Goal: Find contact information: Find contact information

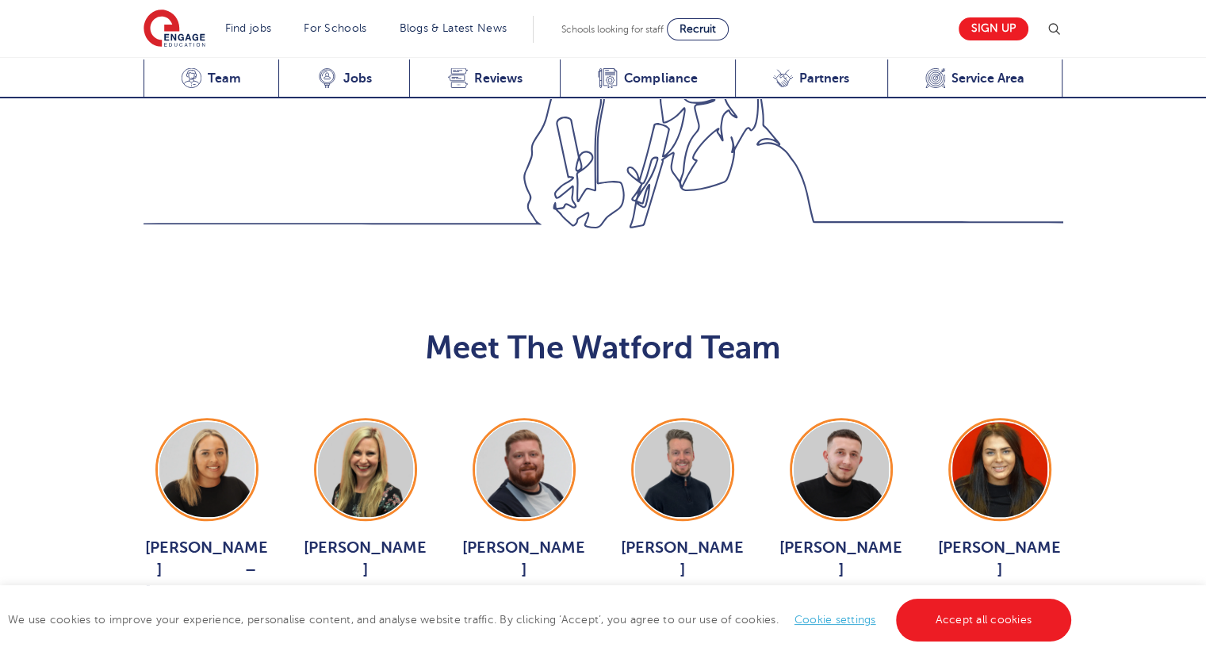
scroll to position [1586, 0]
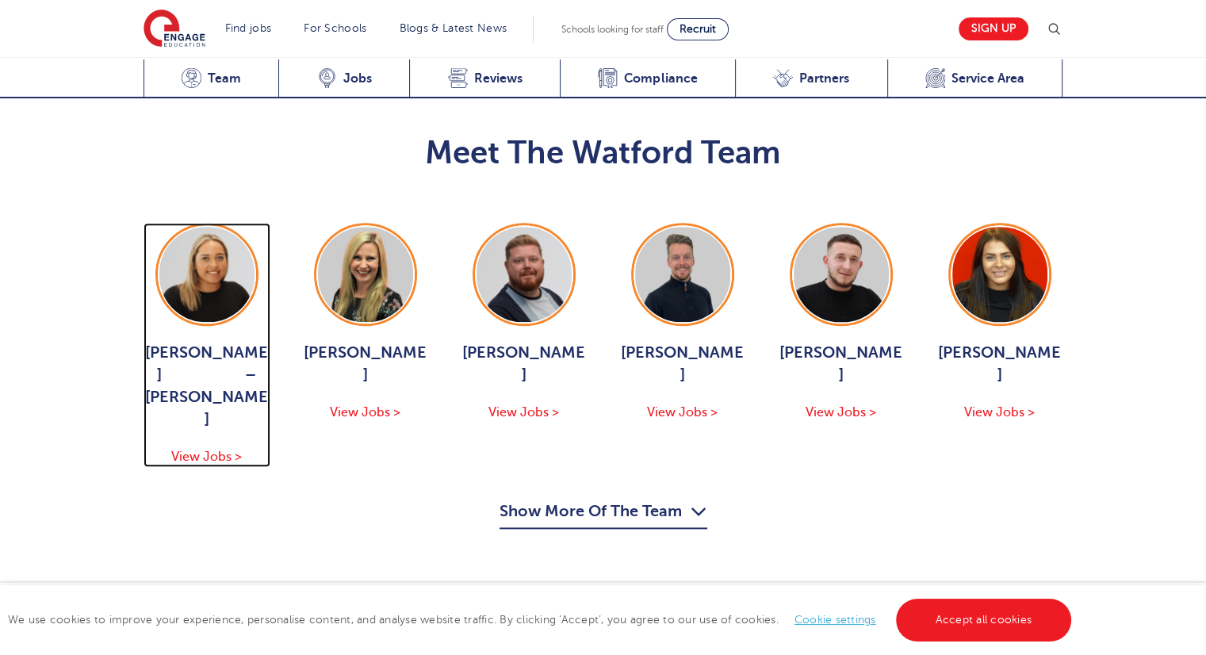
click at [222, 227] on img at bounding box center [206, 274] width 95 height 95
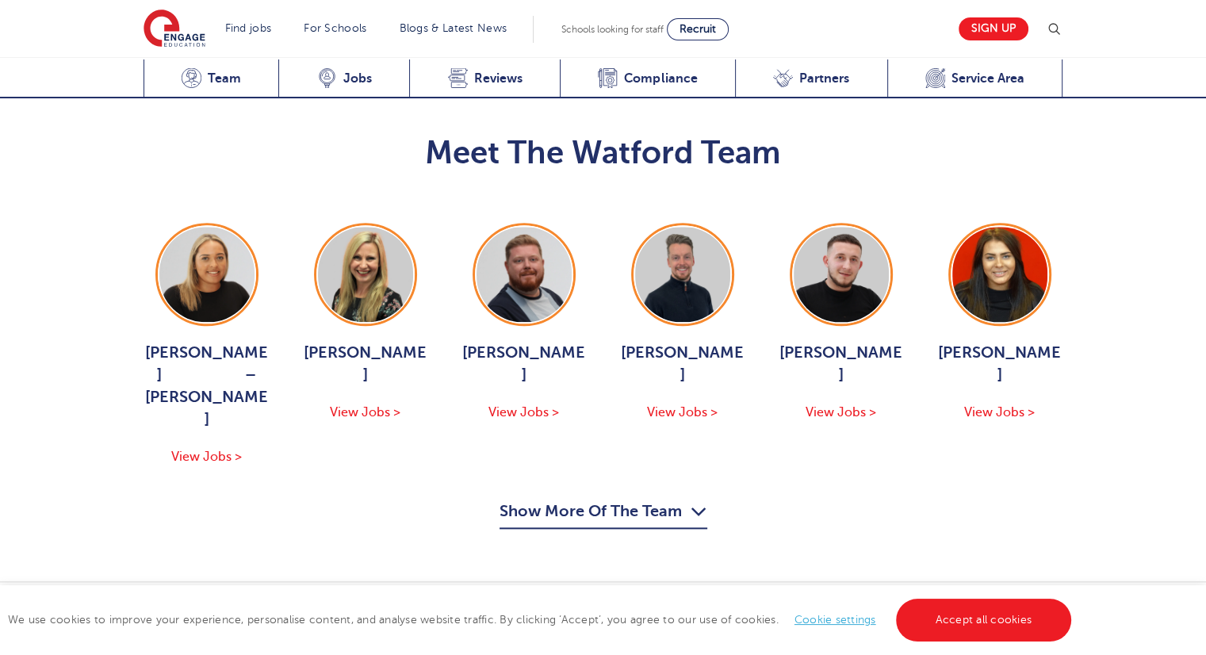
scroll to position [1665, 0]
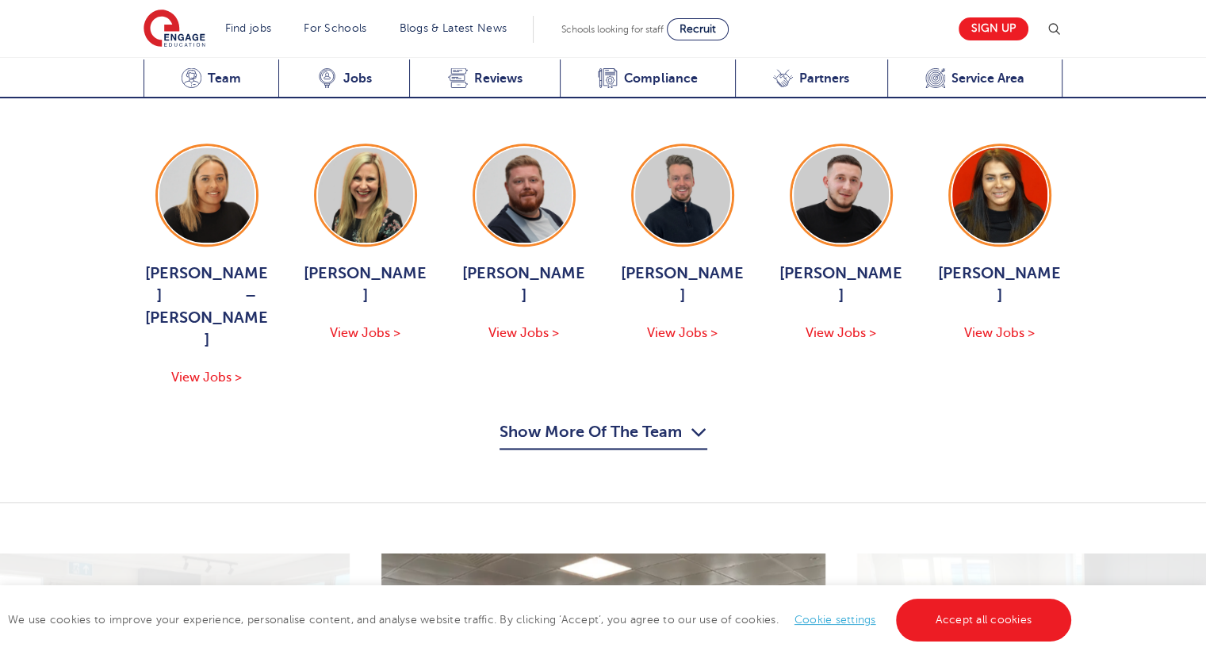
click at [591, 371] on div "Meet The Watford Team Hadleigh Thomas – Moore View Jobs > Bridget Hicks View Jo…" at bounding box center [603, 242] width 1206 height 519
click at [587, 419] on button "Show More Of The Team" at bounding box center [603, 434] width 208 height 30
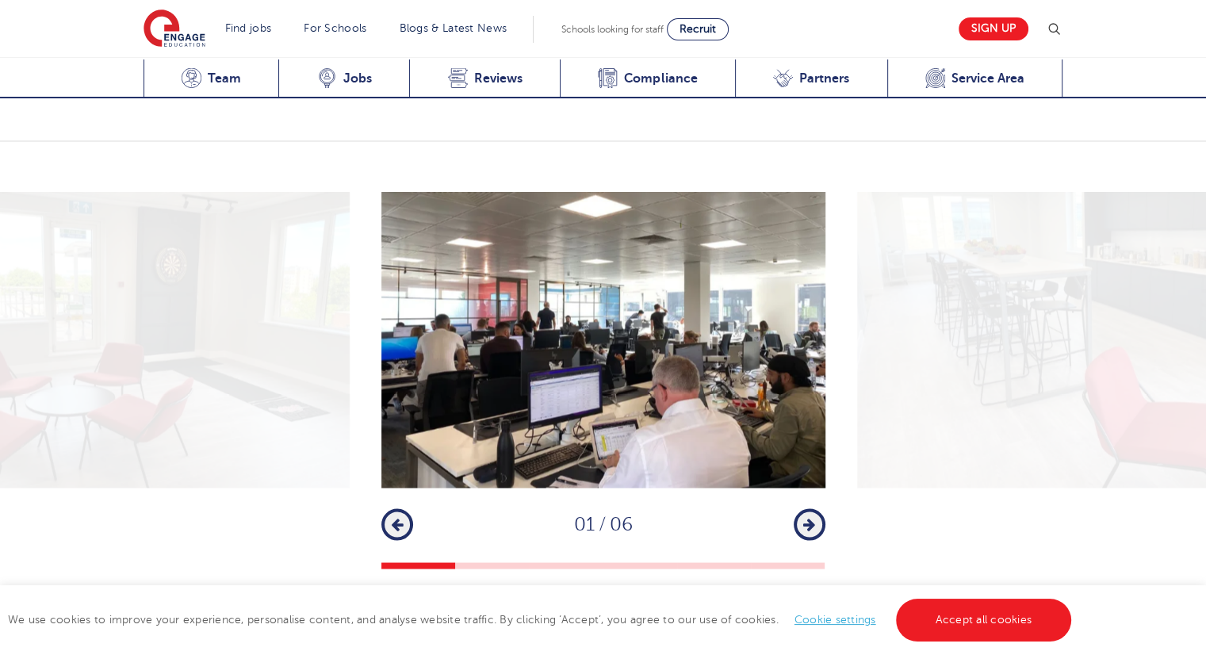
scroll to position [2696, 0]
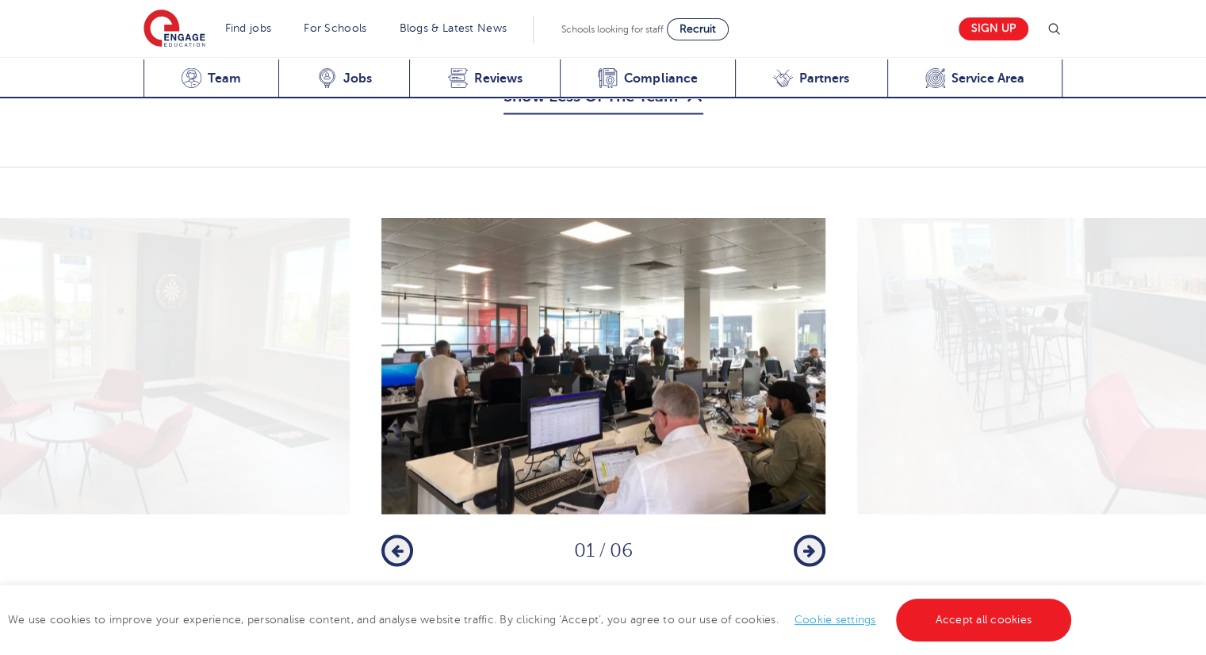
click at [530, 388] on img at bounding box center [603, 366] width 444 height 296
click at [814, 543] on icon "button" at bounding box center [809, 550] width 12 height 14
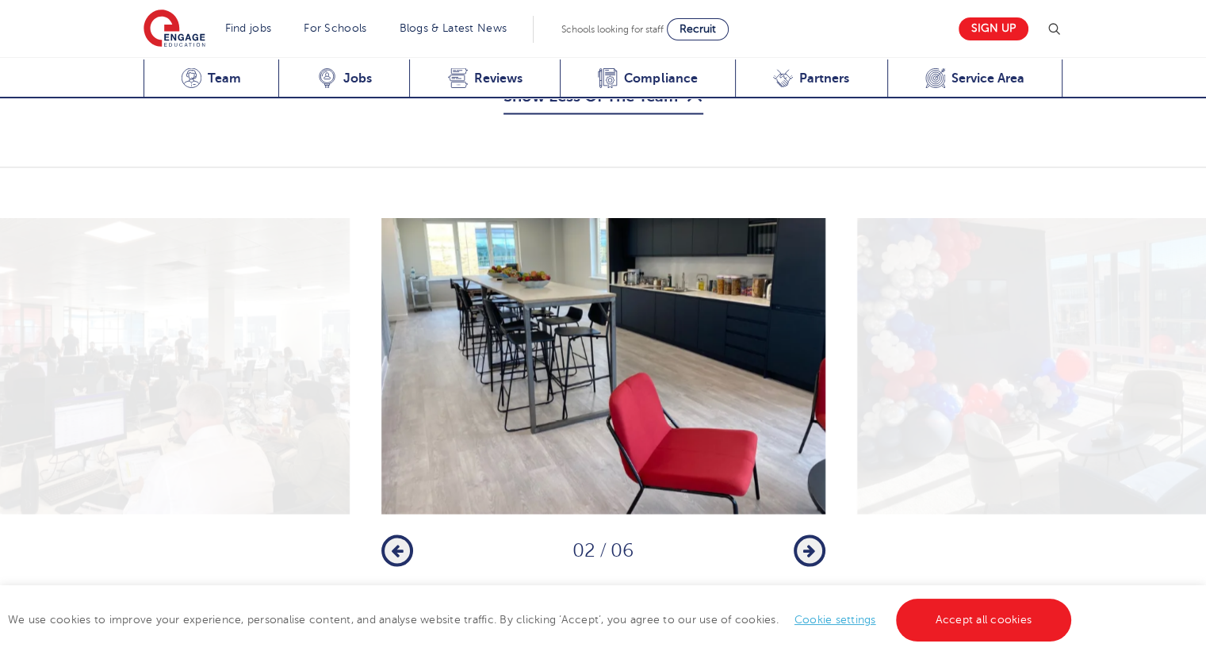
click at [814, 543] on icon "button" at bounding box center [809, 550] width 12 height 14
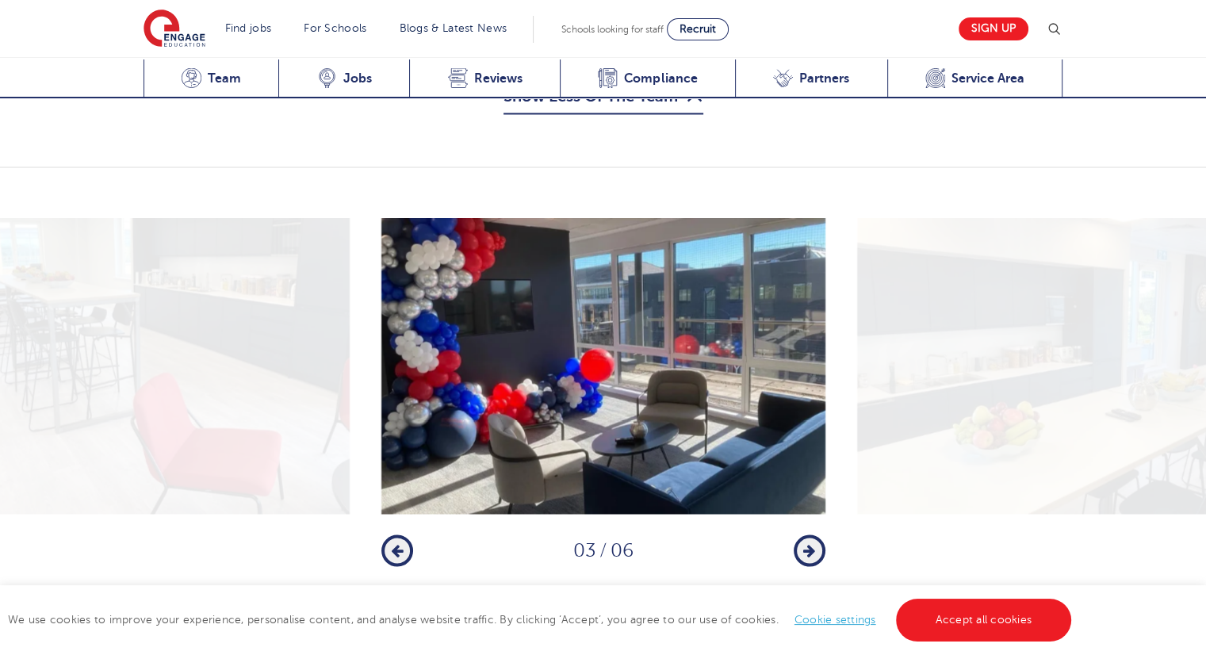
click at [814, 543] on icon "button" at bounding box center [809, 550] width 12 height 14
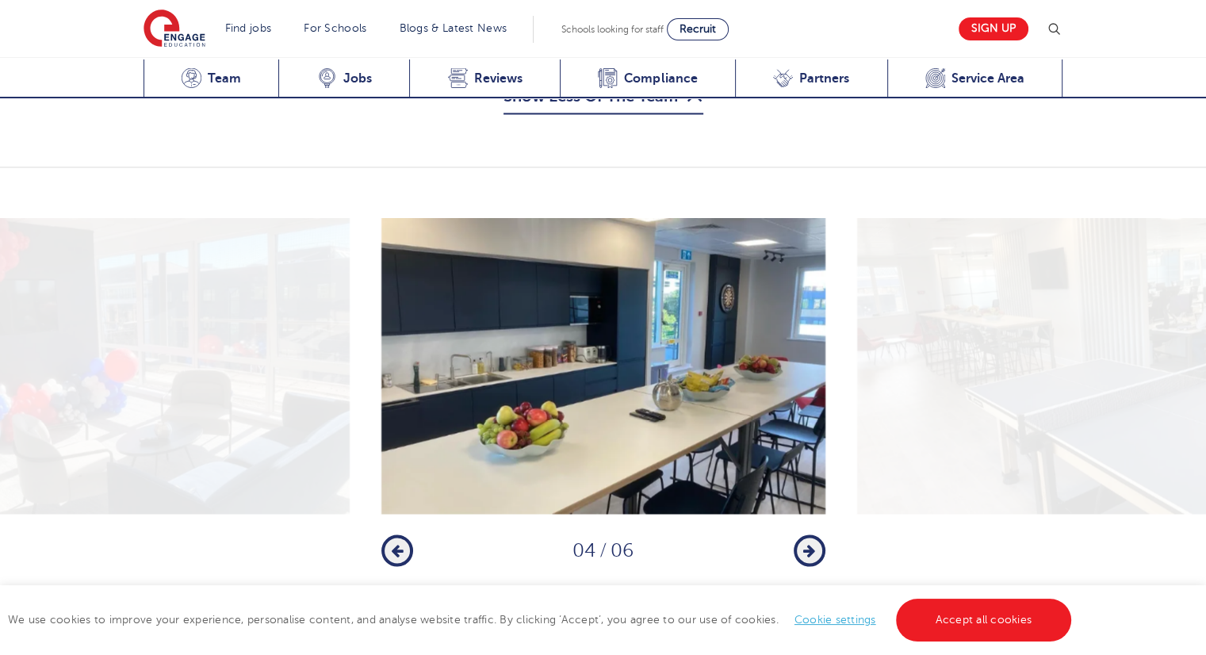
click at [814, 543] on icon "button" at bounding box center [809, 550] width 12 height 14
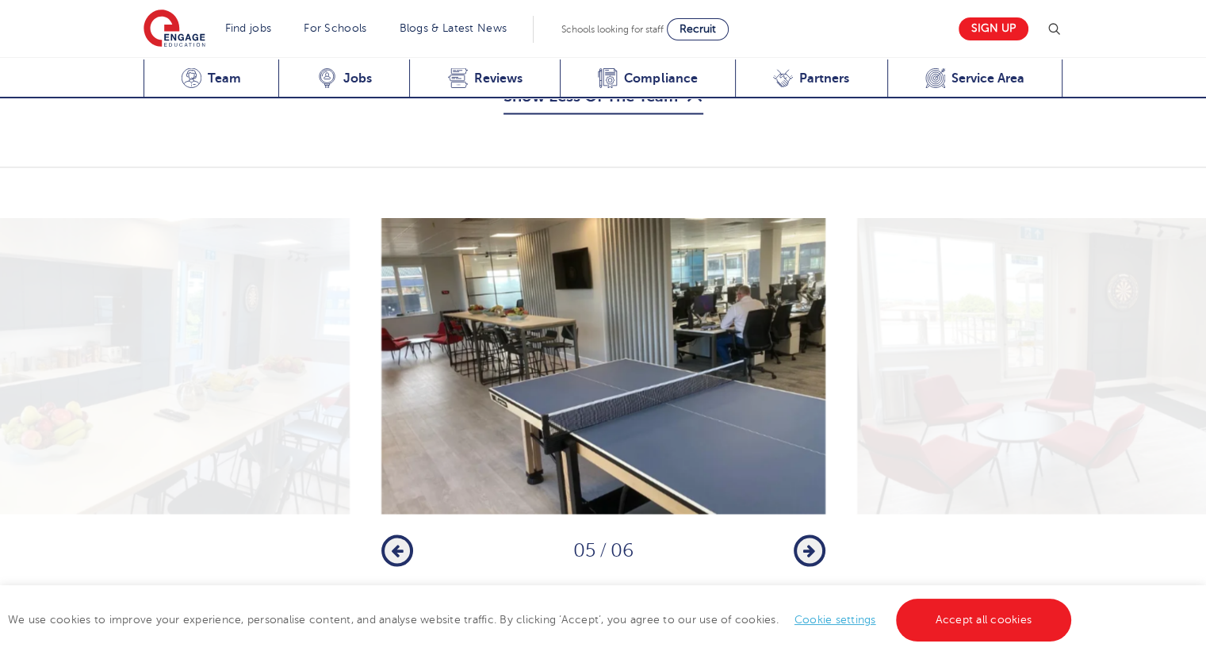
click at [814, 543] on icon "button" at bounding box center [809, 550] width 12 height 14
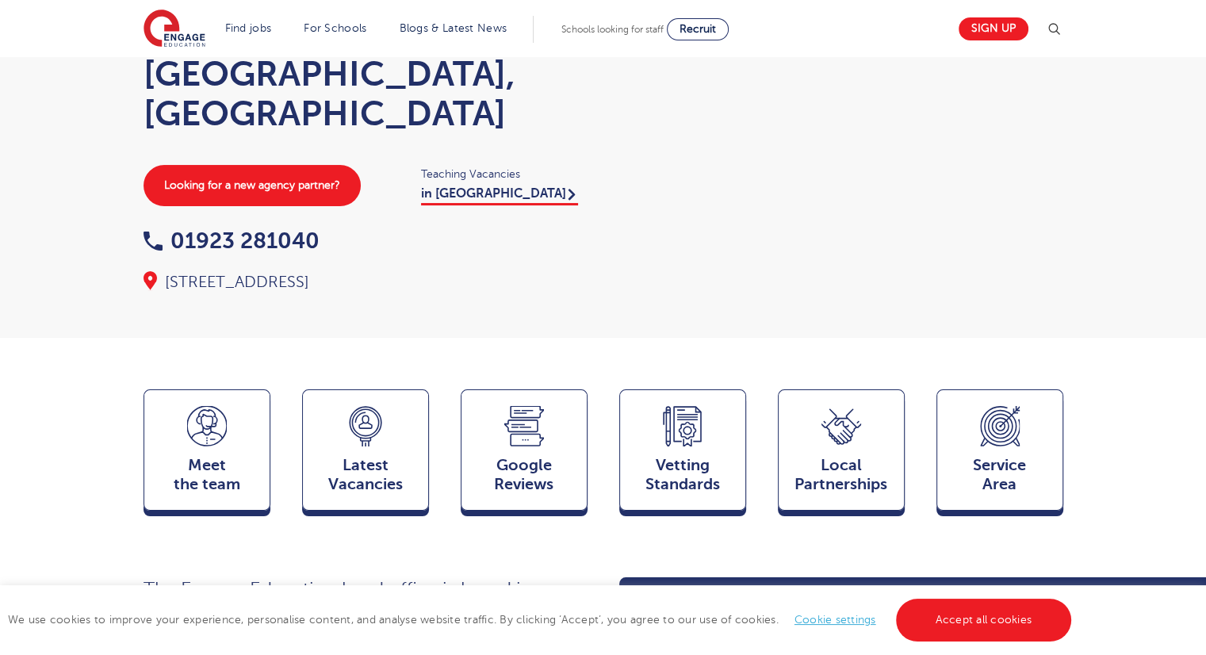
scroll to position [83, 0]
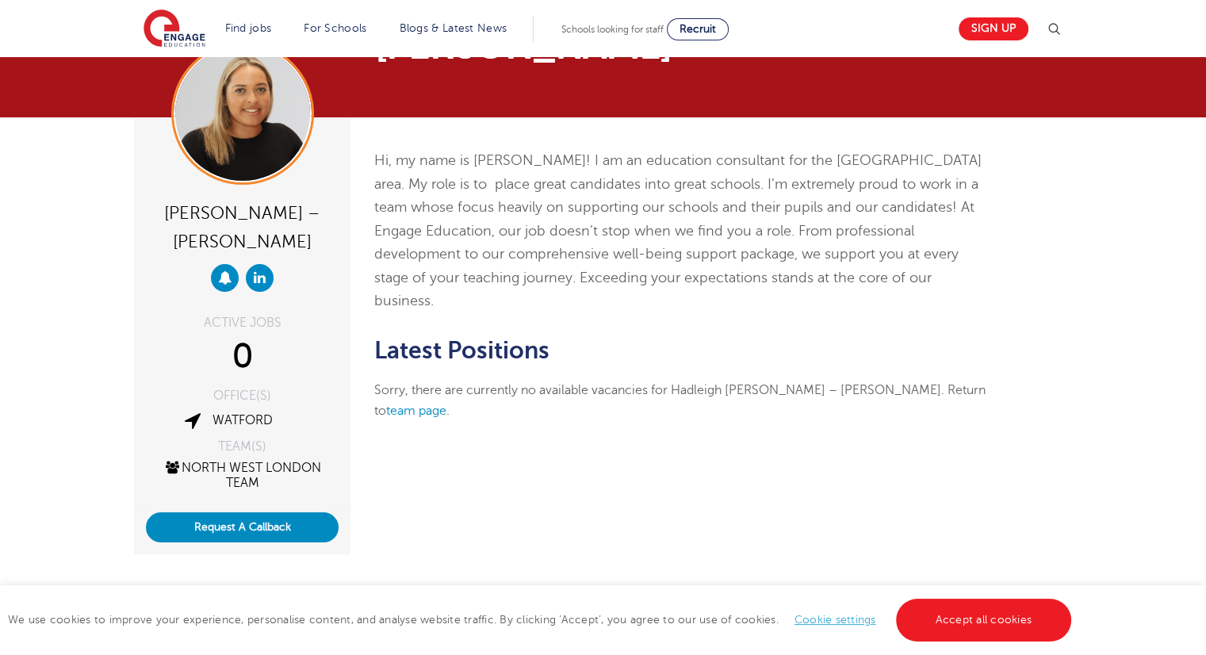
scroll to position [61, 0]
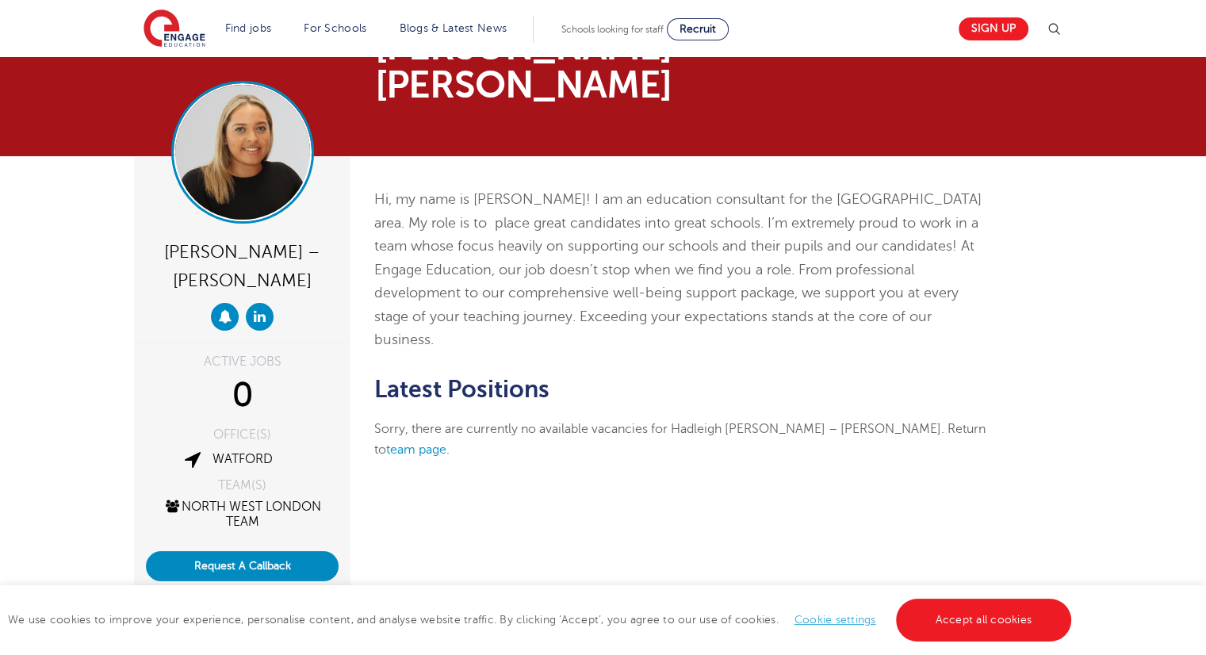
click at [232, 134] on img at bounding box center [242, 152] width 135 height 135
